Goal: Task Accomplishment & Management: Use online tool/utility

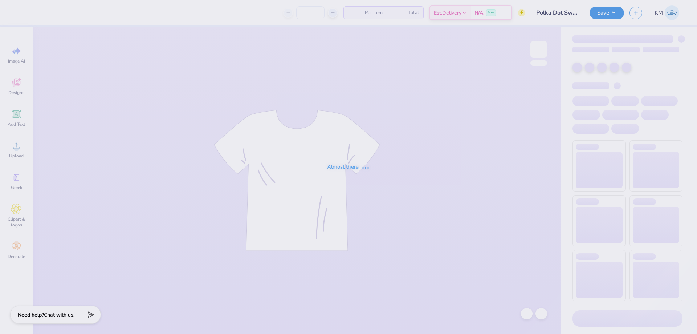
type input "Polka Dot Sweatshirt"
type input "12"
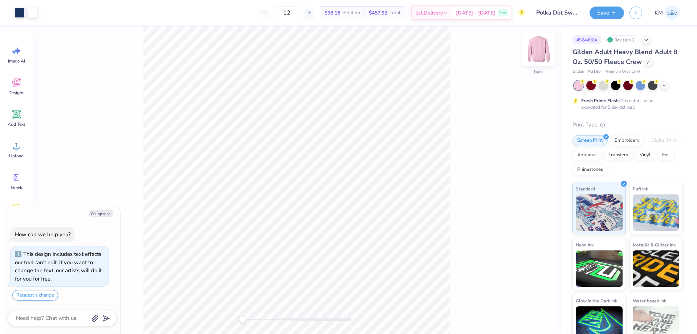
click at [534, 55] on img at bounding box center [538, 49] width 29 height 29
click at [20, 146] on icon at bounding box center [16, 145] width 11 height 11
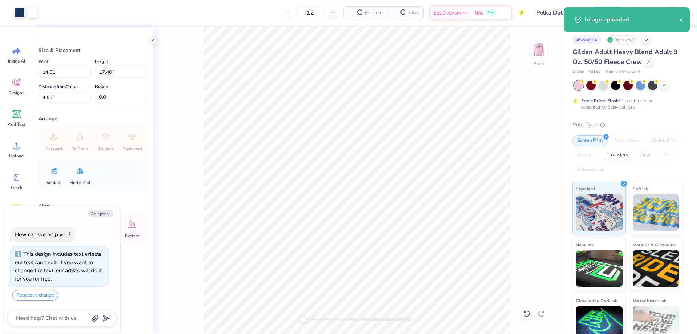
type textarea "x"
click at [116, 73] on input "17.40" at bounding box center [121, 71] width 52 height 11
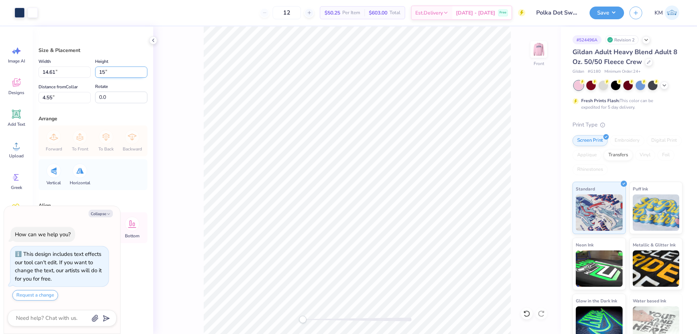
type input "15"
type textarea "x"
type input "12.59"
type input "15.00"
type input "5.75"
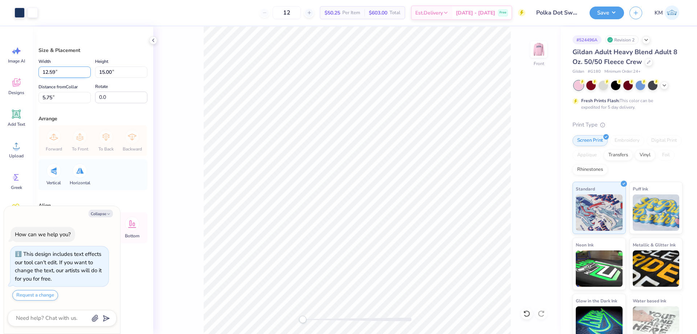
click at [60, 73] on input "12.59" at bounding box center [64, 71] width 52 height 11
type input "12.5"
type textarea "x"
type input "12.50"
type input "14.89"
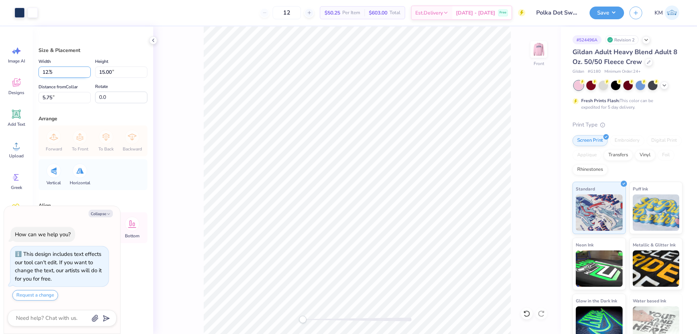
type input "5.81"
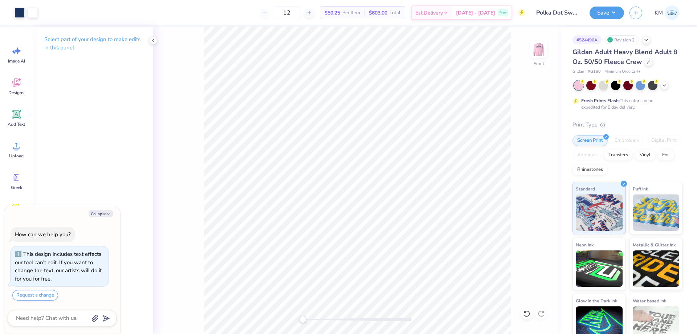
type textarea "x"
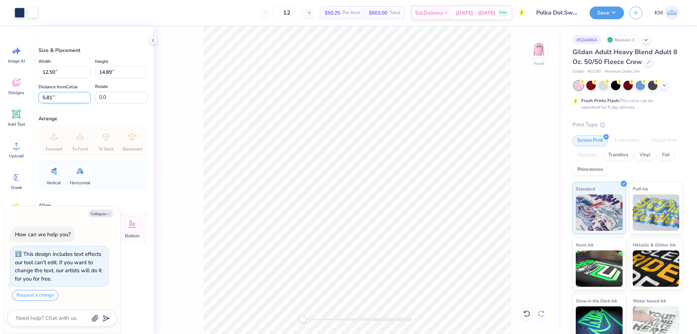
click at [58, 97] on input "5.81" at bounding box center [64, 97] width 52 height 11
type input "3"
click at [536, 44] on img at bounding box center [538, 49] width 29 height 29
click at [318, 315] on div "Back" at bounding box center [357, 179] width 408 height 307
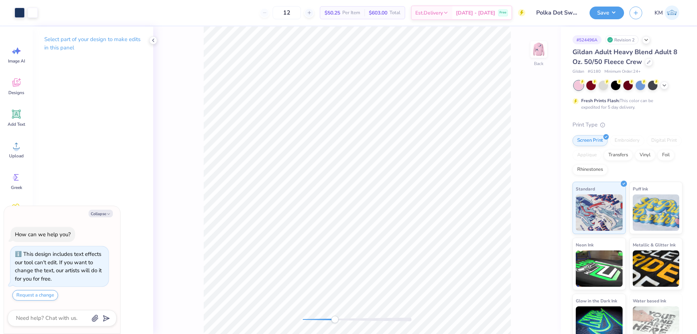
click at [283, 316] on div "Back" at bounding box center [357, 179] width 408 height 307
click at [538, 52] on img at bounding box center [538, 49] width 29 height 29
click at [15, 146] on icon at bounding box center [16, 145] width 11 height 11
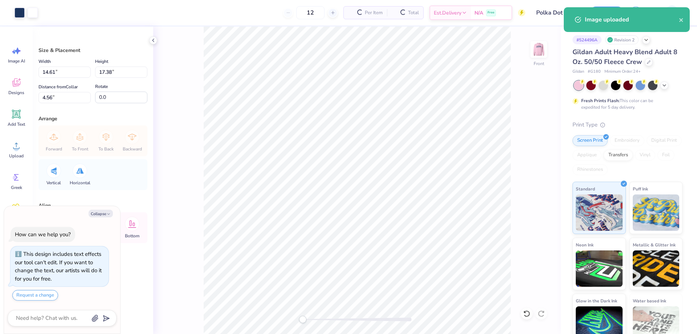
type textarea "x"
click at [63, 68] on input "14.61" at bounding box center [64, 71] width 52 height 11
type input "12.5"
type textarea "x"
type input "12.50"
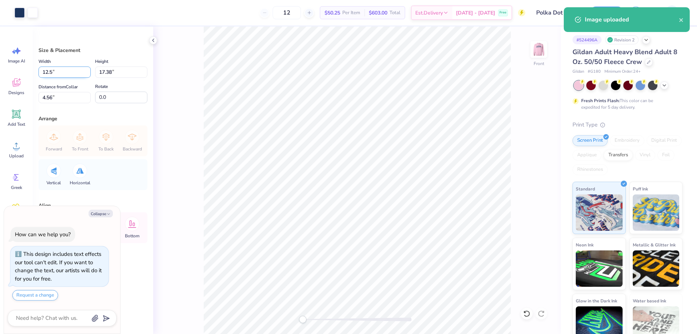
type input "14.87"
type input "5.82"
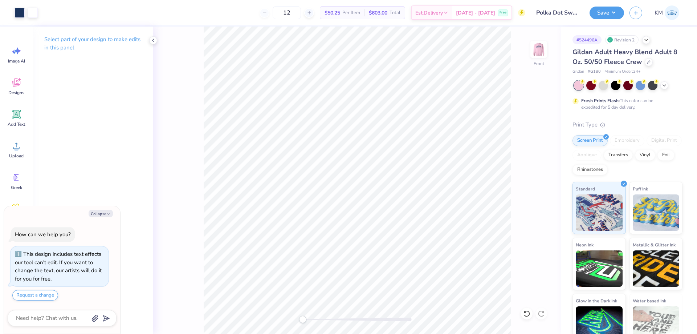
type textarea "x"
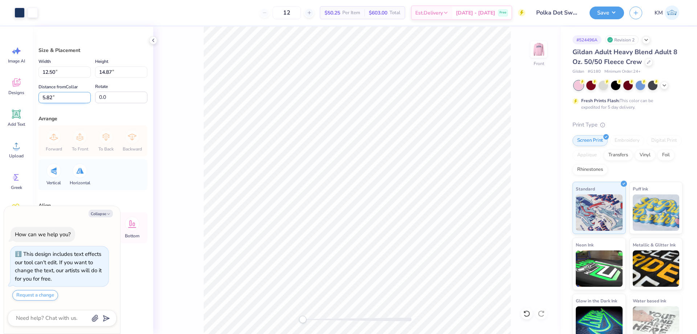
click at [48, 92] on input "5.82" at bounding box center [64, 97] width 52 height 11
type input "3"
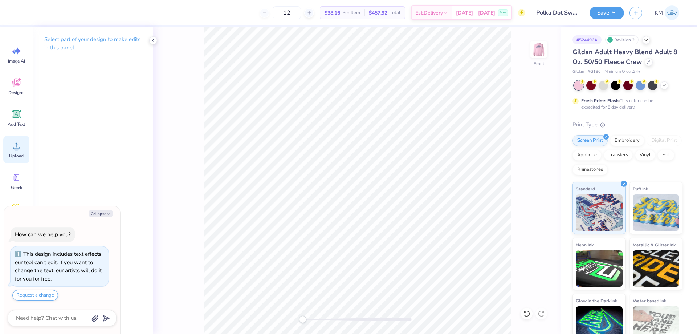
click at [13, 151] on icon at bounding box center [16, 145] width 11 height 11
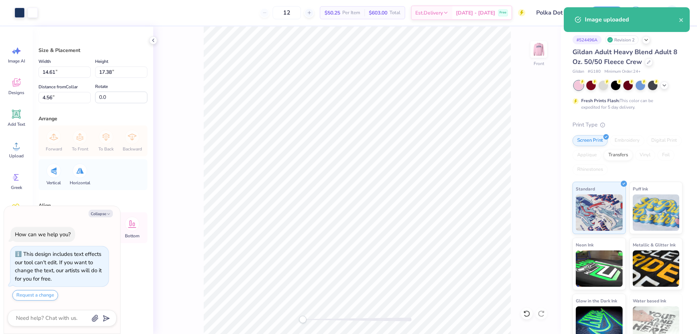
type textarea "x"
click at [51, 72] on input "14.61" at bounding box center [64, 71] width 52 height 11
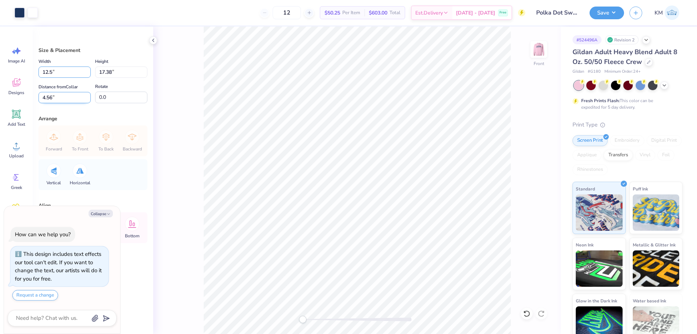
type input "12.5"
click at [50, 97] on input "4.56" at bounding box center [64, 97] width 52 height 11
type textarea "x"
type input "12.50"
type input "14.87"
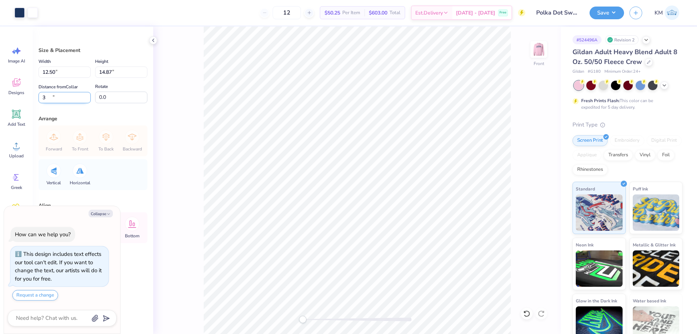
type input "3"
click at [533, 49] on img at bounding box center [538, 49] width 29 height 29
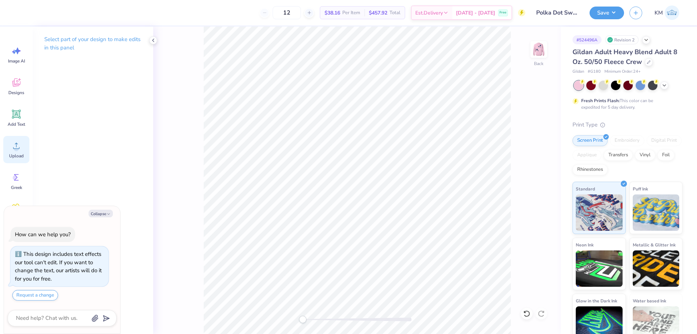
click at [18, 151] on div "Upload" at bounding box center [16, 149] width 26 height 27
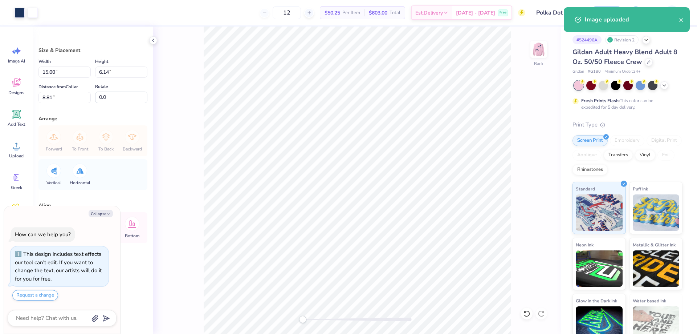
type textarea "x"
click at [50, 73] on input "15.00" at bounding box center [64, 71] width 52 height 11
type input "11"
type textarea "x"
type input "11.00"
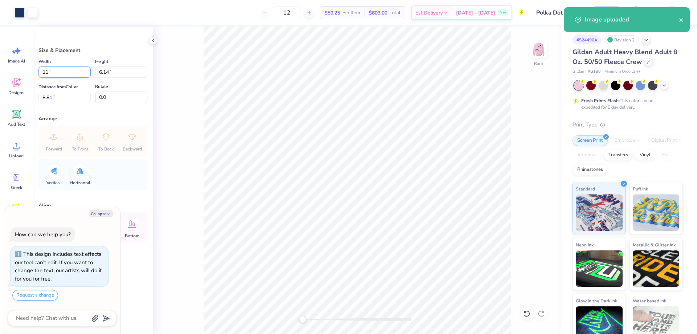
type input "4.50"
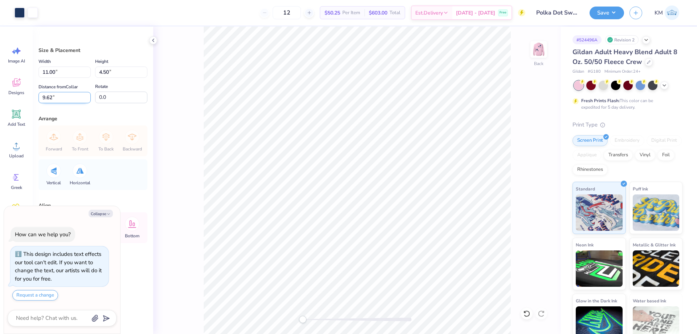
click at [54, 96] on input "9.62" at bounding box center [64, 97] width 52 height 11
type input "3"
click at [605, 10] on button "Save" at bounding box center [606, 11] width 34 height 13
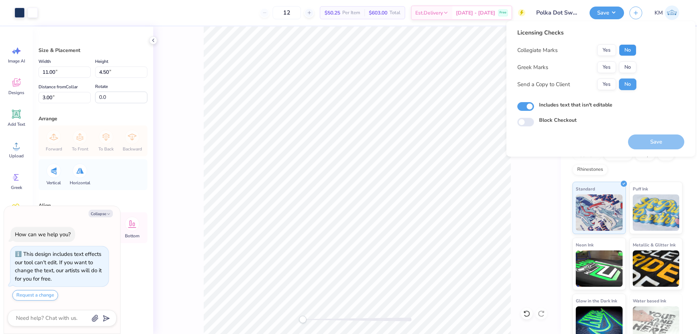
click at [625, 46] on button "No" at bounding box center [627, 50] width 17 height 12
click at [627, 65] on button "No" at bounding box center [627, 67] width 17 height 12
click at [608, 80] on button "Yes" at bounding box center [606, 84] width 19 height 12
click at [648, 139] on button "Save" at bounding box center [656, 141] width 56 height 15
type textarea "x"
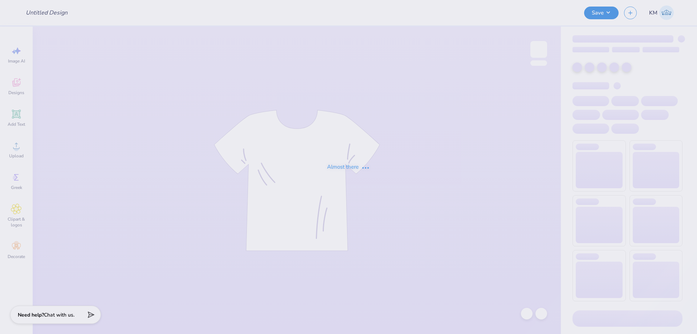
type input "Idea #1"
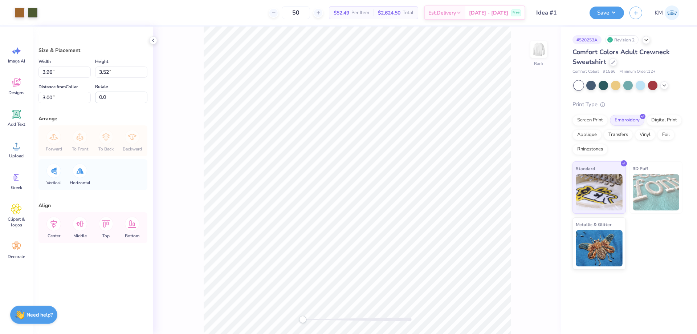
type input "7.64"
type input "6.79"
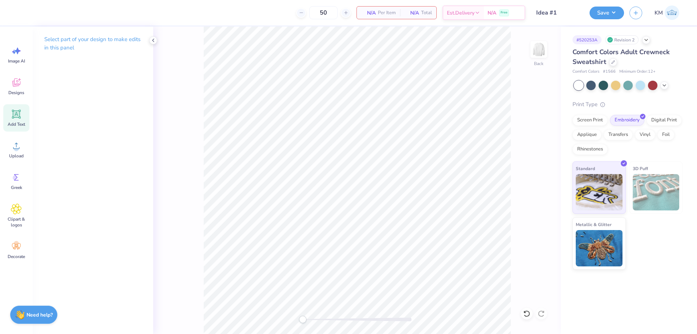
click at [16, 111] on icon at bounding box center [16, 114] width 7 height 7
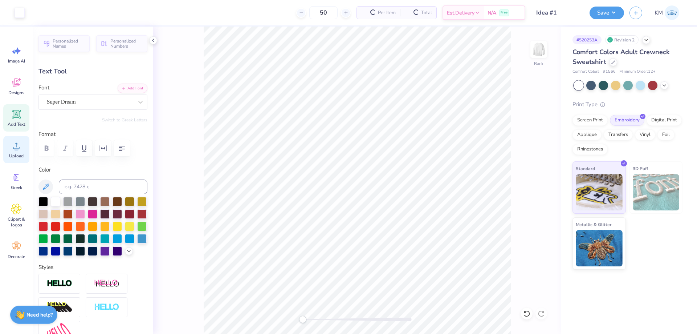
click at [19, 148] on icon at bounding box center [16, 145] width 11 height 11
type textarea "TET"
type input "4.23"
click at [14, 153] on span "Upload" at bounding box center [16, 156] width 15 height 6
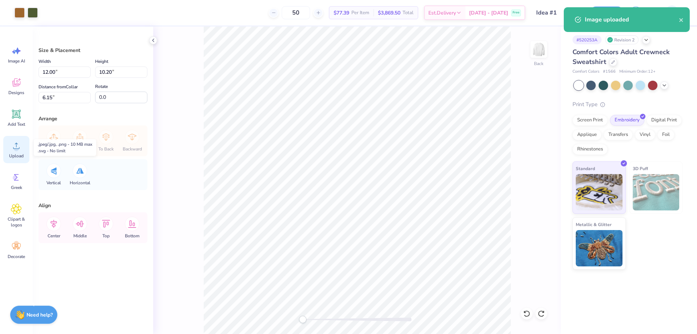
click at [23, 147] on div "Upload" at bounding box center [16, 149] width 26 height 27
click at [55, 70] on input "12.00" at bounding box center [64, 71] width 52 height 11
type input "4.00"
type input "3.40"
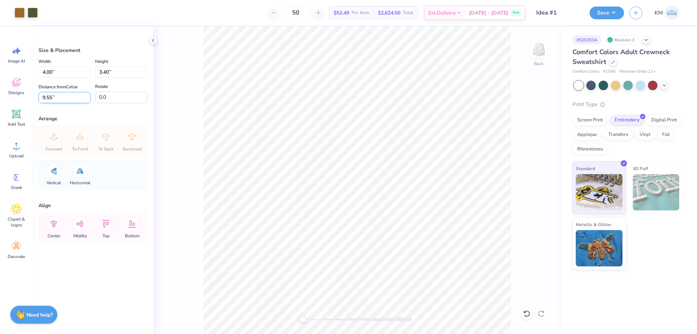
click at [54, 98] on input "9.55" at bounding box center [64, 97] width 52 height 11
type input "3"
drag, startPoint x: 302, startPoint y: 1, endPoint x: 282, endPoint y: 24, distance: 30.1
click at [282, 23] on div "50 $52.49 Per Item $2,624.50 Total Est. Delivery Oct 8 - 11 Free" at bounding box center [284, 12] width 482 height 25
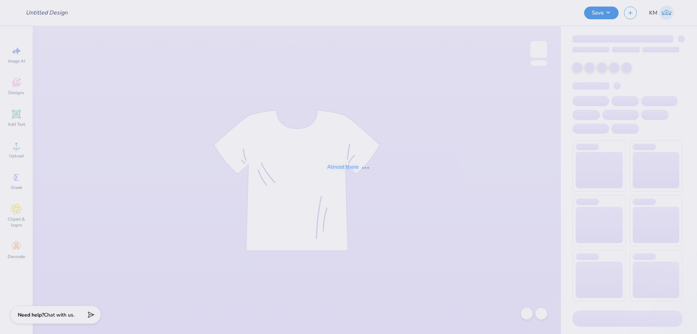
type input "Idea #1"
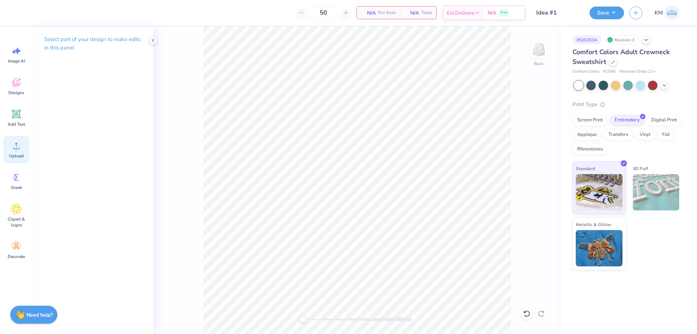
click at [17, 151] on div "Upload" at bounding box center [16, 149] width 26 height 27
click at [16, 151] on div "Upload" at bounding box center [16, 149] width 26 height 27
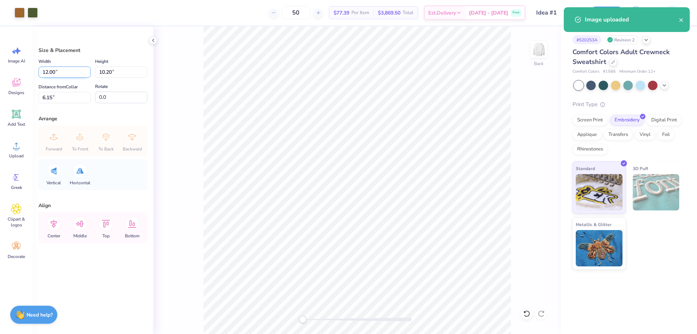
click at [65, 70] on input "12.00" at bounding box center [64, 71] width 52 height 11
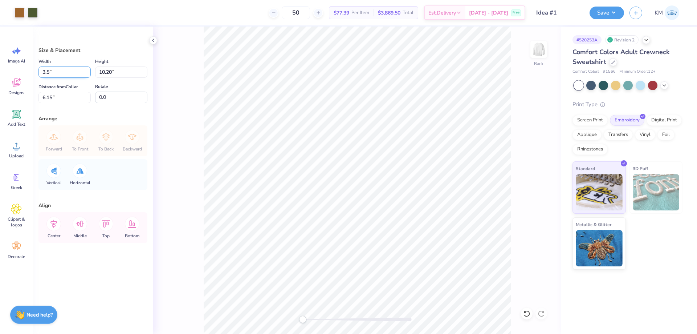
type input "3"
type input "4.00"
type input "3.40"
click at [52, 97] on input "9.55" at bounding box center [64, 97] width 52 height 11
type input "3"
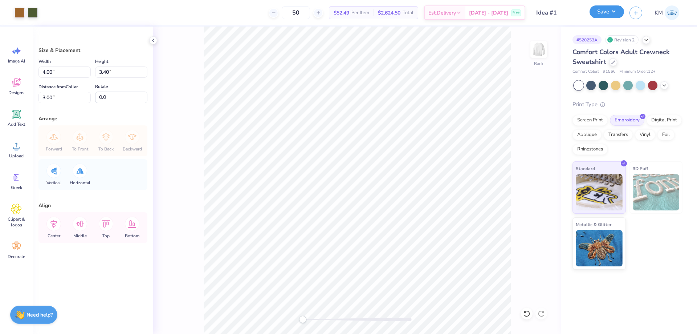
click at [609, 13] on button "Save" at bounding box center [606, 11] width 34 height 13
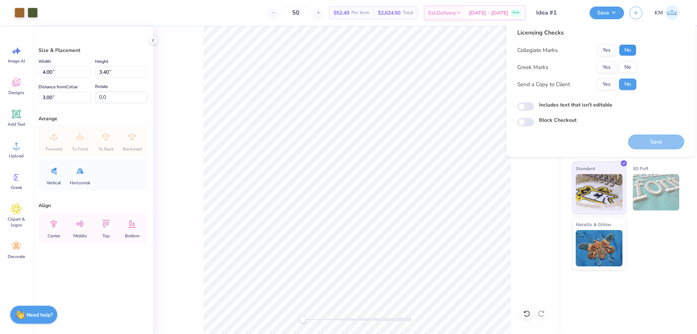
click at [626, 53] on button "No" at bounding box center [627, 50] width 17 height 12
click at [611, 66] on button "Yes" at bounding box center [606, 67] width 19 height 12
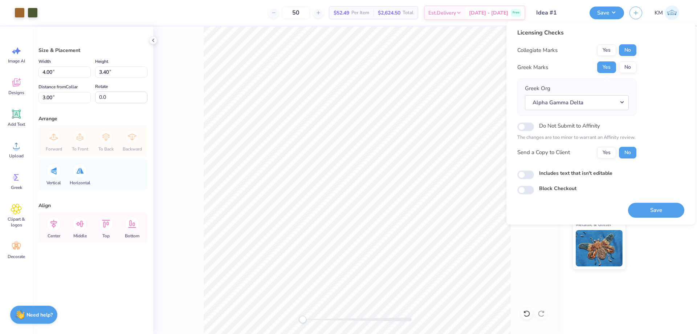
click at [610, 82] on div "Greek Org Alpha Gamma Delta" at bounding box center [576, 96] width 119 height 37
drag, startPoint x: 616, startPoint y: 153, endPoint x: 610, endPoint y: 154, distance: 6.2
click at [616, 153] on div "Yes No" at bounding box center [616, 153] width 39 height 12
click at [605, 154] on button "Yes" at bounding box center [606, 153] width 19 height 12
click at [647, 211] on button "Save" at bounding box center [656, 210] width 56 height 15
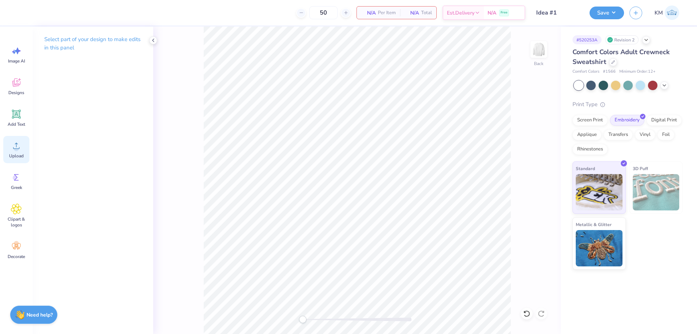
click at [14, 149] on icon at bounding box center [16, 145] width 11 height 11
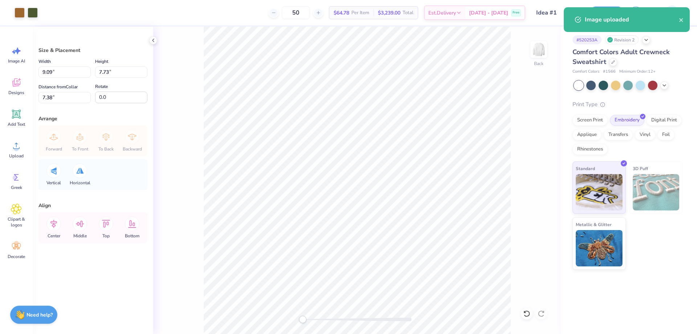
click at [60, 65] on div "Width 9.09 9.09 "" at bounding box center [64, 67] width 52 height 21
click at [54, 70] on input "9.09" at bounding box center [64, 71] width 52 height 11
type input "4.00"
type input "3.40"
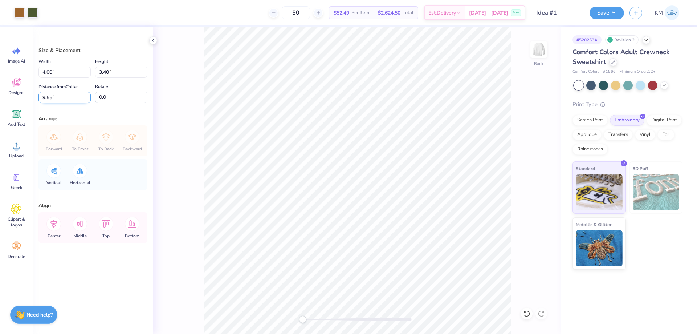
click at [63, 102] on input "9.55" at bounding box center [64, 97] width 52 height 11
type input "3"
click at [605, 19] on div "Save KM" at bounding box center [642, 12] width 107 height 25
click at [607, 16] on button "Save" at bounding box center [606, 11] width 34 height 13
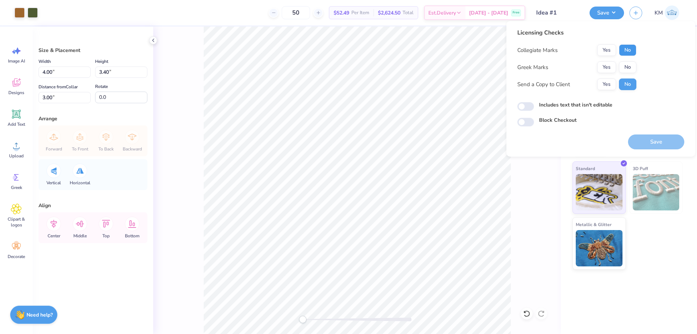
click at [629, 48] on button "No" at bounding box center [627, 50] width 17 height 12
click at [613, 68] on button "Yes" at bounding box center [606, 67] width 19 height 12
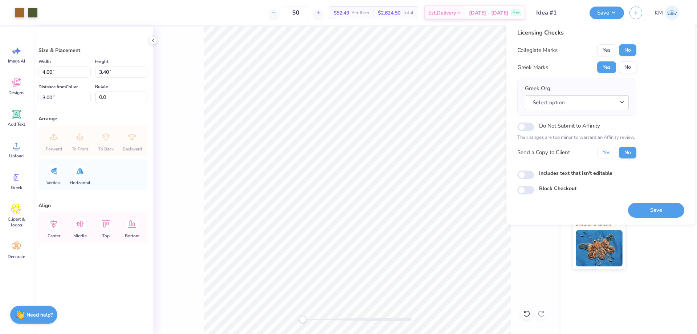
drag, startPoint x: 606, startPoint y: 151, endPoint x: 612, endPoint y: 162, distance: 11.7
click at [606, 152] on button "Yes" at bounding box center [606, 153] width 19 height 12
click at [585, 102] on button "Select option" at bounding box center [577, 102] width 104 height 15
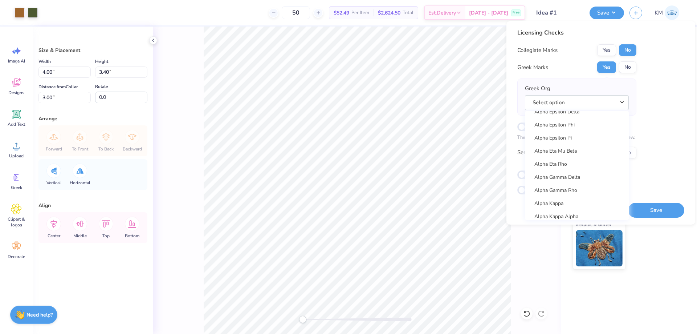
scroll to position [218, 0]
click at [577, 177] on link "Alpha Gamma Delta" at bounding box center [577, 176] width 98 height 12
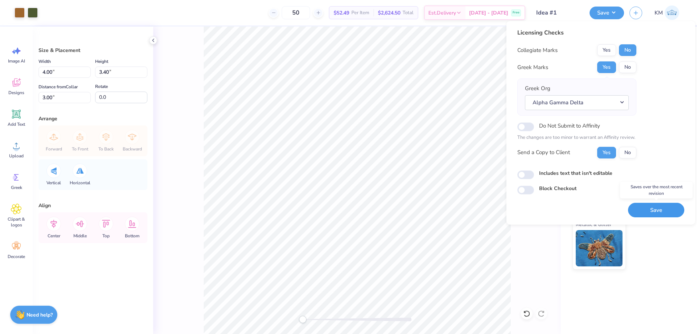
click at [646, 207] on button "Save" at bounding box center [656, 210] width 56 height 15
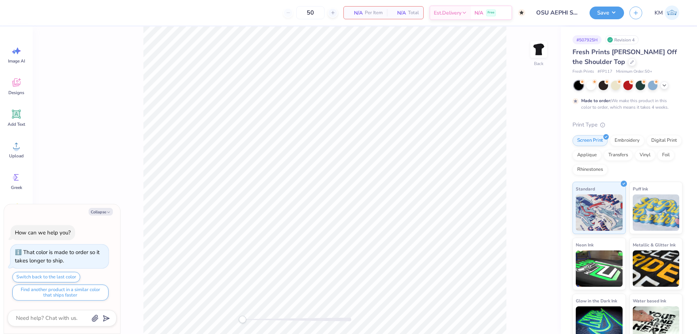
type textarea "x"
